Goal: Information Seeking & Learning: Learn about a topic

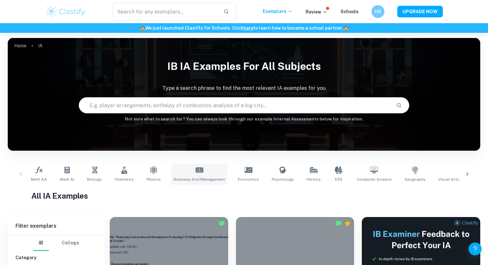
click at [195, 175] on link "Business and Management" at bounding box center [199, 174] width 56 height 21
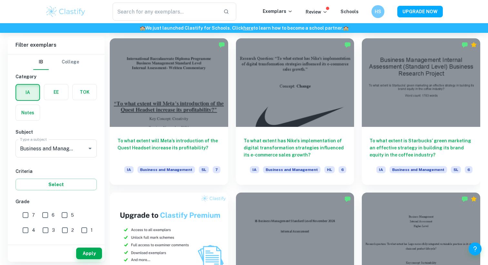
scroll to position [333, 0]
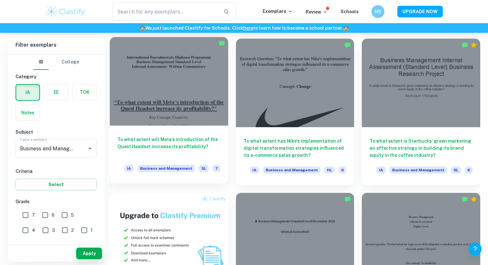
click at [134, 151] on h6 "To what extent will Meta’s introduction of the Quest Headset increase its profi…" at bounding box center [168, 146] width 103 height 21
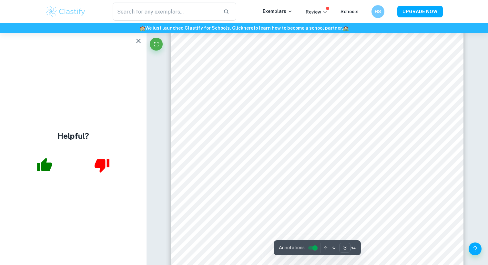
scroll to position [1000, 0]
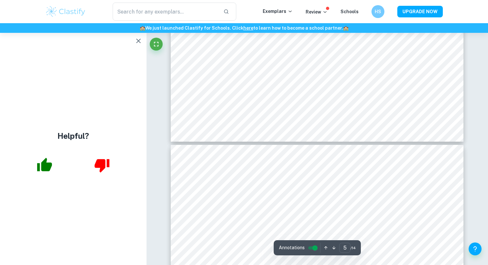
type input "4"
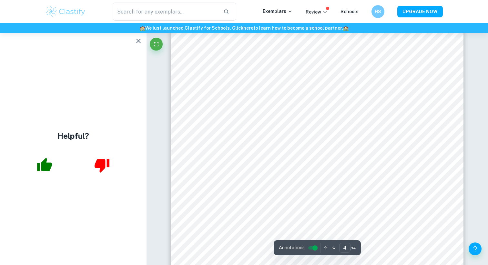
scroll to position [1415, 0]
